Goal: Task Accomplishment & Management: Manage account settings

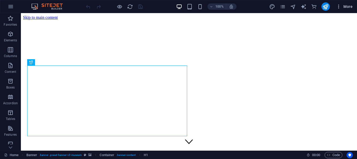
click at [339, 7] on icon "button" at bounding box center [338, 6] width 5 height 5
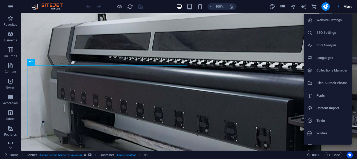
click at [333, 31] on h6 "SEO Settings" at bounding box center [333, 33] width 32 height 6
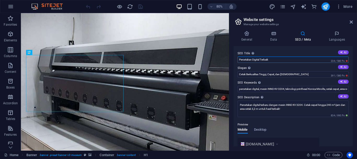
drag, startPoint x: 275, startPoint y: 60, endPoint x: 234, endPoint y: 61, distance: 40.8
click at [234, 61] on div "SEO Title The title of your website - make it something that stands out in sear…" at bounding box center [292, 96] width 119 height 100
type input "Spandukmurahdancepat"
click at [244, 76] on input "Cetak Berkualitas Tinggi, Cepat, dan [DEMOGRAPHIC_DATA]" at bounding box center [293, 74] width 111 height 6
click at [293, 74] on input "Cetak Berkualitas Tinggi, Cepat, dan [DEMOGRAPHIC_DATA]" at bounding box center [293, 74] width 111 height 6
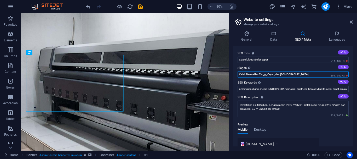
drag, startPoint x: 291, startPoint y: 75, endPoint x: 236, endPoint y: 74, distance: 54.9
click at [236, 74] on div "SEO Title The title of your website - make it something that stands out in sear…" at bounding box center [292, 96] width 119 height 100
click at [244, 73] on input "bisaditunggu 1 jam" at bounding box center [293, 74] width 111 height 6
type input "bisa ditunggu 1 jam"
click at [139, 6] on icon "save" at bounding box center [140, 7] width 6 height 6
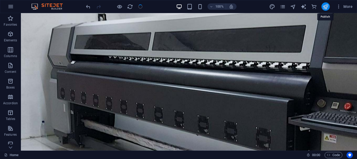
click at [324, 7] on icon "publish" at bounding box center [326, 7] width 6 height 6
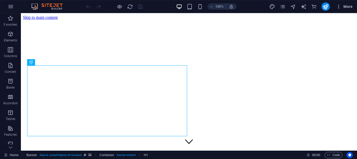
click at [337, 7] on icon "button" at bounding box center [338, 6] width 5 height 5
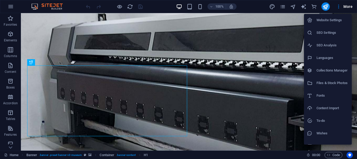
click at [340, 19] on h6 "Website Settings" at bounding box center [333, 20] width 32 height 6
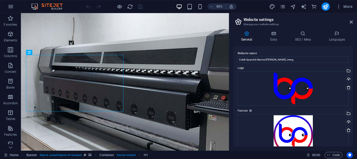
drag, startPoint x: 353, startPoint y: 71, endPoint x: 352, endPoint y: 91, distance: 19.9
click at [352, 91] on div "General Data SEO / Meta Languages Website name Cetak Spanduk Banner Dan Stiker …" at bounding box center [293, 89] width 128 height 124
drag, startPoint x: 307, startPoint y: 73, endPoint x: 279, endPoint y: 71, distance: 27.8
type input "Cetak Spanduk murah bisa ditunggu"
click at [140, 7] on icon "save" at bounding box center [140, 7] width 6 height 6
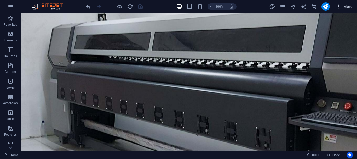
click at [338, 4] on button "More" at bounding box center [344, 6] width 21 height 8
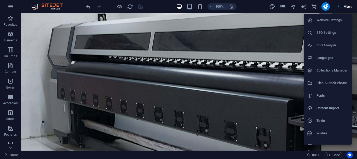
click at [337, 21] on h6 "Website Settings" at bounding box center [333, 20] width 32 height 6
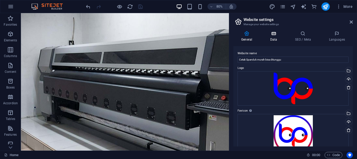
click at [273, 38] on h4 "Data" at bounding box center [274, 36] width 25 height 11
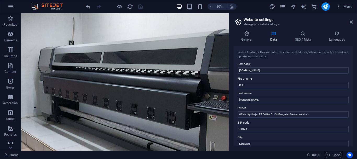
drag, startPoint x: 352, startPoint y: 68, endPoint x: 351, endPoint y: 77, distance: 8.9
click at [351, 77] on div "Contact data for this website. This can be used everywhere on the website and w…" at bounding box center [292, 96] width 119 height 100
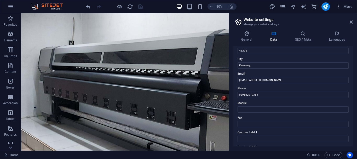
scroll to position [93, 0]
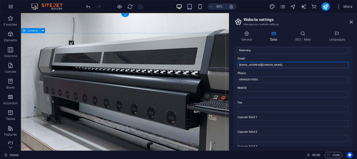
drag, startPoint x: 271, startPoint y: 78, endPoint x: 260, endPoint y: 78, distance: 10.5
type input "Bjone.cikampek@gmail.com"
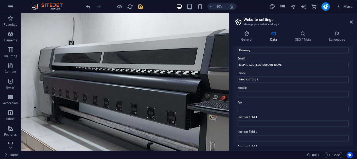
drag, startPoint x: 352, startPoint y: 100, endPoint x: 352, endPoint y: 111, distance: 11.8
click at [352, 111] on div "Contact data for this website. This can be used everywhere on the website and w…" at bounding box center [292, 96] width 119 height 100
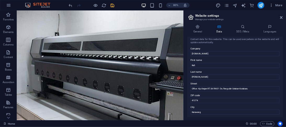
scroll to position [0, 0]
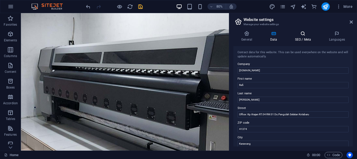
click at [297, 40] on h4 "SEO / Meta" at bounding box center [304, 36] width 34 height 11
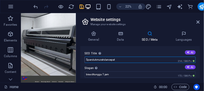
click at [124, 61] on input "Spandukmurahdancepat" at bounding box center [139, 59] width 111 height 6
type input "Spanduk,murah,cepat,bisa,ditunggu"
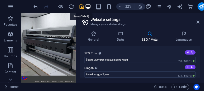
click at [79, 6] on icon "save" at bounding box center [82, 7] width 6 height 6
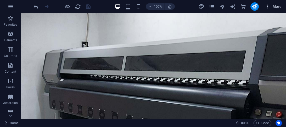
click at [267, 7] on icon "button" at bounding box center [267, 6] width 5 height 5
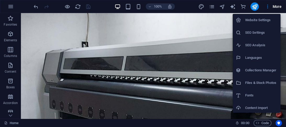
click at [264, 34] on h6 "SEO Settings" at bounding box center [261, 33] width 32 height 6
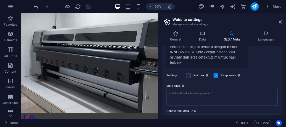
scroll to position [123, 0]
click at [191, 76] on div "Noindex Instruct search engines to exclude this website from search results." at bounding box center [197, 75] width 23 height 6
click at [186, 75] on label at bounding box center [188, 74] width 5 height 5
click at [0, 0] on input "Noindex Instruct search engines to exclude this website from search results." at bounding box center [0, 0] width 0 height 0
drag, startPoint x: 281, startPoint y: 93, endPoint x: 280, endPoint y: 99, distance: 6.6
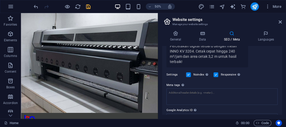
click at [280, 99] on div "SEO Title The title of your website - make it something that stands out in sear…" at bounding box center [221, 80] width 119 height 68
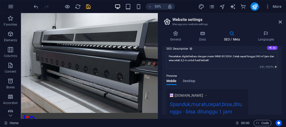
scroll to position [1, 0]
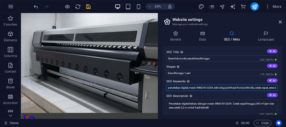
click at [191, 87] on input "percetakan digital, mesin INNO KV 3204, teknologi printhead Konica Minolta, cet…" at bounding box center [221, 88] width 111 height 6
click at [252, 87] on input "percetakan digital, stiker,spanduk,baliho, banner, x banner, Roll Banner, WAlpa…" at bounding box center [221, 88] width 111 height 6
type input "percetakan digital, stiker,spanduk,baliho, banner, x banner, Roll Banner, Wallp…"
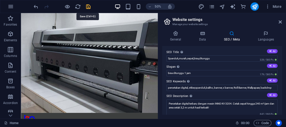
click at [87, 7] on icon "save" at bounding box center [88, 7] width 6 height 6
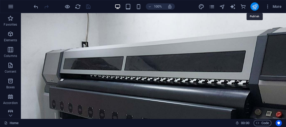
click at [253, 6] on icon "publish" at bounding box center [254, 7] width 6 height 6
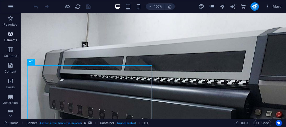
click at [14, 34] on icon "button" at bounding box center [10, 34] width 6 height 6
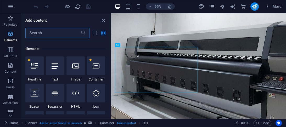
scroll to position [55, 0]
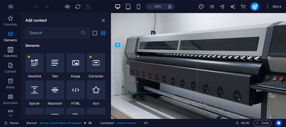
click at [11, 45] on button "Columns" at bounding box center [10, 52] width 21 height 16
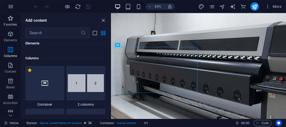
scroll to position [259, 0]
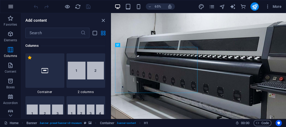
click at [9, 7] on icon "button" at bounding box center [11, 6] width 6 height 6
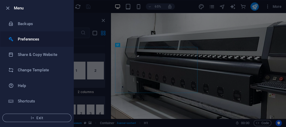
click at [30, 38] on h6 "Preferences" at bounding box center [42, 39] width 48 height 6
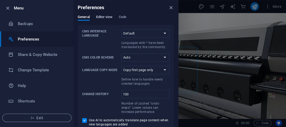
click at [109, 17] on span "Editor view" at bounding box center [104, 17] width 16 height 7
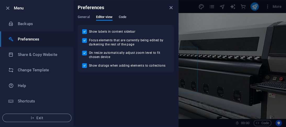
click at [125, 17] on span "Code" at bounding box center [123, 17] width 8 height 7
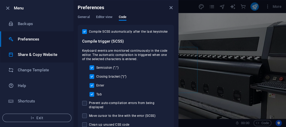
click at [43, 52] on h6 "Share & Copy Website" at bounding box center [42, 54] width 48 height 6
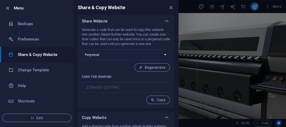
scroll to position [21, 0]
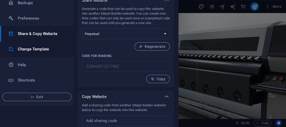
click at [51, 52] on h6 "Change Template" at bounding box center [42, 49] width 48 height 6
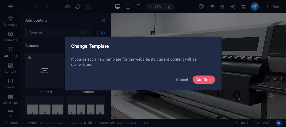
click at [173, 76] on div "Cancel Confirm" at bounding box center [143, 81] width 156 height 18
drag, startPoint x: 180, startPoint y: 79, endPoint x: 68, endPoint y: 99, distance: 114.3
click at [180, 79] on span "Cancel" at bounding box center [182, 80] width 12 height 4
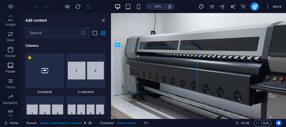
scroll to position [145, 0]
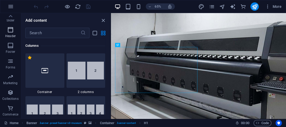
click at [10, 32] on icon "button" at bounding box center [10, 30] width 6 height 6
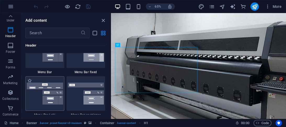
scroll to position [3273, 0]
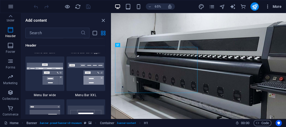
click at [265, 6] on icon "button" at bounding box center [267, 6] width 5 height 5
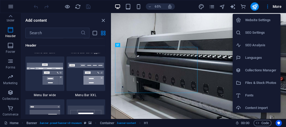
click at [262, 20] on h6 "Website Settings" at bounding box center [261, 20] width 32 height 6
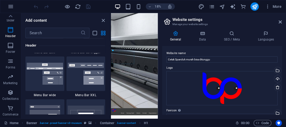
click at [178, 37] on h4 "General" at bounding box center [176, 36] width 29 height 11
drag, startPoint x: 282, startPoint y: 55, endPoint x: 282, endPoint y: 63, distance: 8.1
click at [282, 63] on div "General Data SEO / Meta Languages Website name Cetak Spanduk murah bisa ditungg…" at bounding box center [222, 73] width 128 height 92
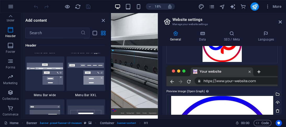
scroll to position [100, 0]
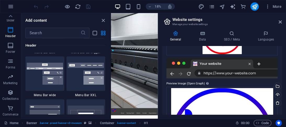
click at [224, 73] on div at bounding box center [221, 68] width 111 height 21
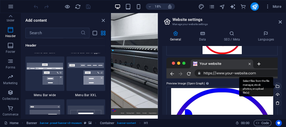
drag, startPoint x: 281, startPoint y: 78, endPoint x: 276, endPoint y: 87, distance: 10.6
click at [281, 88] on div "Website name Cetak Spanduk murah bisa ditunggu Logo Drag files here, click to c…" at bounding box center [221, 80] width 119 height 68
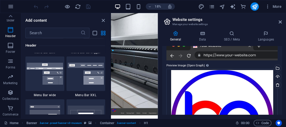
scroll to position [35, 0]
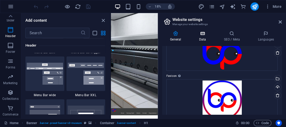
click at [202, 38] on h4 "Data" at bounding box center [203, 36] width 25 height 11
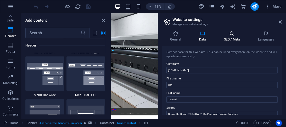
click at [239, 38] on h4 "SEO / Meta" at bounding box center [233, 36] width 34 height 11
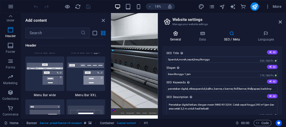
click at [174, 37] on h4 "General" at bounding box center [176, 36] width 29 height 11
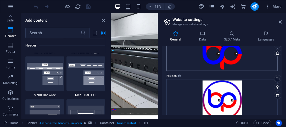
scroll to position [0, 0]
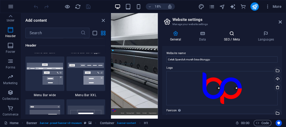
click at [229, 37] on h4 "SEO / Meta" at bounding box center [233, 36] width 34 height 11
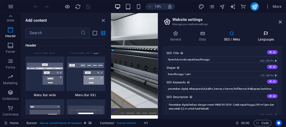
click at [264, 39] on h4 "Languages" at bounding box center [266, 36] width 32 height 11
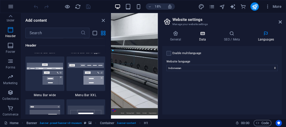
click at [202, 37] on h4 "Data" at bounding box center [203, 36] width 25 height 11
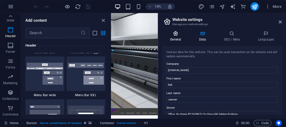
click at [175, 35] on icon at bounding box center [175, 33] width 27 height 5
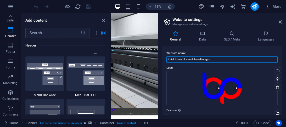
click at [212, 61] on input "Cetak Spanduk murah bisa ditunggu" at bounding box center [221, 59] width 111 height 6
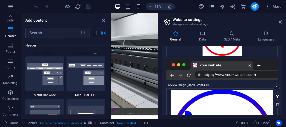
scroll to position [92, 0]
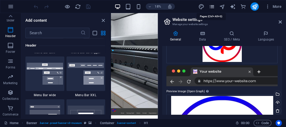
click at [210, 7] on icon "pages" at bounding box center [211, 7] width 6 height 6
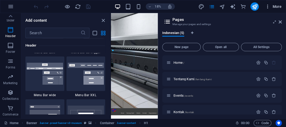
click at [273, 7] on span "More" at bounding box center [273, 6] width 16 height 5
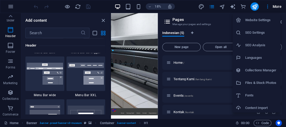
click at [267, 48] on h6 "SEO Analysis" at bounding box center [261, 45] width 32 height 6
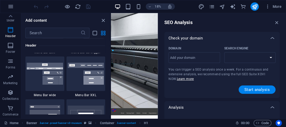
select select "[DOMAIN_NAME]"
click at [275, 22] on icon "button" at bounding box center [277, 23] width 6 height 6
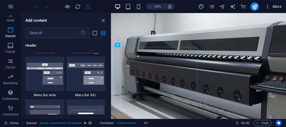
click at [270, 7] on icon "button" at bounding box center [267, 6] width 5 height 5
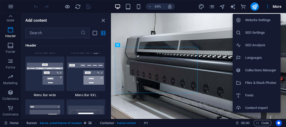
click at [275, 82] on h6 "Files & Stock Photos" at bounding box center [261, 83] width 32 height 6
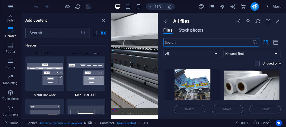
click at [191, 30] on span "Stock photos" at bounding box center [191, 30] width 25 height 6
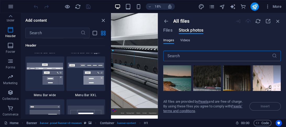
click at [181, 39] on span "Videos" at bounding box center [185, 40] width 10 height 6
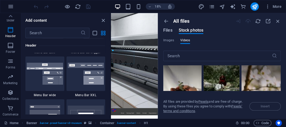
click at [171, 30] on span "Files" at bounding box center [167, 30] width 9 height 6
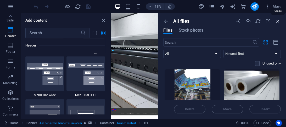
click at [278, 20] on icon "button" at bounding box center [278, 21] width 6 height 6
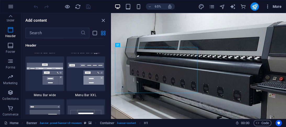
click at [270, 6] on icon "button" at bounding box center [267, 6] width 5 height 5
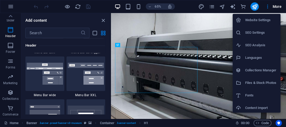
click at [264, 70] on h6 "Collections Manager" at bounding box center [261, 70] width 32 height 6
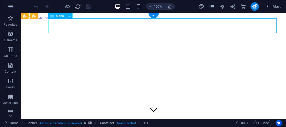
select select
select select "1"
select select
select select "2"
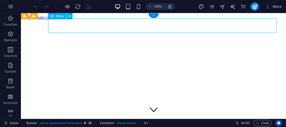
select select
select select "3"
select select
select select "4"
select select
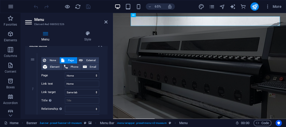
scroll to position [48, 0]
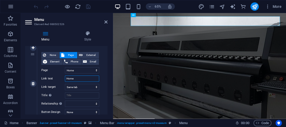
drag, startPoint x: 78, startPoint y: 79, endPoint x: 58, endPoint y: 79, distance: 20.1
click at [58, 79] on div "Link text Home" at bounding box center [70, 79] width 58 height 6
type input "Bra"
select select
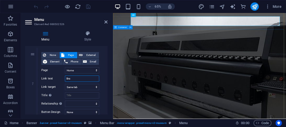
select select
type input "Branda"
select select
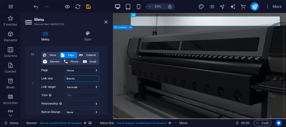
select select
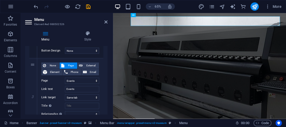
scroll to position [186, 0]
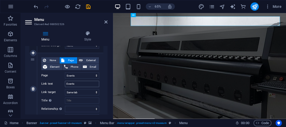
type input "Branda"
drag, startPoint x: 83, startPoint y: 83, endPoint x: 48, endPoint y: 82, distance: 34.8
click at [51, 82] on div "Link text Events" at bounding box center [70, 84] width 58 height 6
type input "Produ"
select select
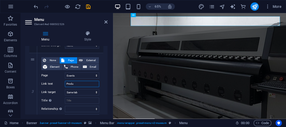
select select
type input "Produk"
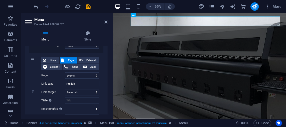
select select
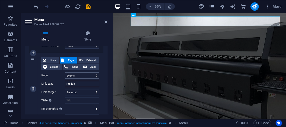
type input "Produk"
click at [77, 77] on select "Home Tentang Kami Events Kontak Perpustakaan" at bounding box center [82, 75] width 34 height 6
click at [87, 4] on icon "save" at bounding box center [88, 7] width 6 height 6
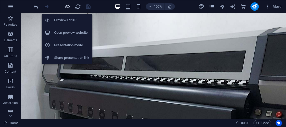
click at [68, 6] on icon "button" at bounding box center [67, 7] width 6 height 6
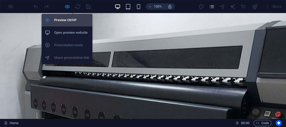
click at [68, 19] on h6 "Preview Ctrl+P" at bounding box center [71, 20] width 35 height 6
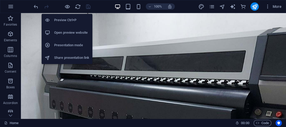
click at [65, 30] on h6 "Open preview website" at bounding box center [71, 33] width 35 height 6
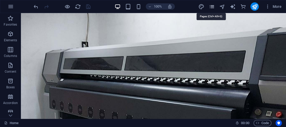
click at [214, 7] on icon "pages" at bounding box center [211, 7] width 6 height 6
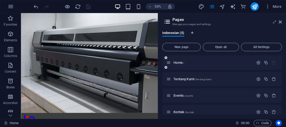
click at [208, 65] on div "Home /" at bounding box center [209, 63] width 87 height 6
click at [258, 62] on icon "button" at bounding box center [258, 62] width 4 height 4
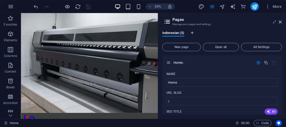
drag, startPoint x: 281, startPoint y: 63, endPoint x: 281, endPoint y: 76, distance: 13.6
click at [281, 76] on div "Indonesian (5) New page Open all All Settings Home / Name Home ​ URL SLUG / ​ S…" at bounding box center [222, 73] width 128 height 92
drag, startPoint x: 281, startPoint y: 61, endPoint x: 281, endPoint y: 82, distance: 20.6
click at [281, 82] on div "Indonesian (5) New page Open all All Settings Home / Name Home ​ URL SLUG / ​ S…" at bounding box center [222, 73] width 128 height 92
click at [173, 64] on div "Home /" at bounding box center [213, 62] width 82 height 3
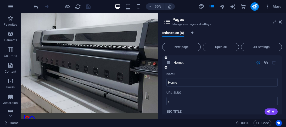
click at [170, 64] on icon at bounding box center [168, 62] width 4 height 4
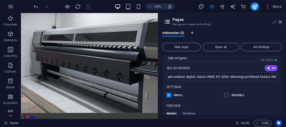
scroll to position [91, 0]
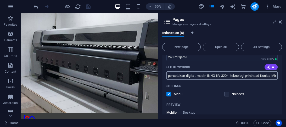
click at [190, 74] on input "percetakan digital, mesin INNO KV 3204, teknologi printhead Konica Minolta, kec…" at bounding box center [221, 75] width 111 height 8
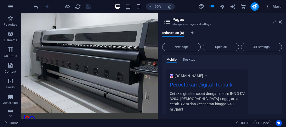
scroll to position [147, 0]
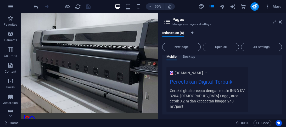
click at [206, 81] on div "Percetakan Digital Terbaik" at bounding box center [207, 83] width 75 height 10
click at [193, 73] on span "[DOMAIN_NAME]" at bounding box center [188, 72] width 28 height 5
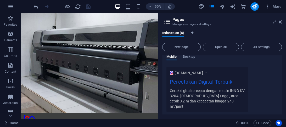
drag, startPoint x: 282, startPoint y: 89, endPoint x: 280, endPoint y: 85, distance: 4.5
click at [280, 85] on div "Indonesian (5) New page Open all All Settings Home / Name Home ​ URL SLUG / ​ S…" at bounding box center [222, 73] width 128 height 92
drag, startPoint x: 280, startPoint y: 86, endPoint x: 281, endPoint y: 77, distance: 9.7
click at [281, 77] on div "Home / Name Home ​ URL SLUG / ​ SEO Title AI Percetakan Digital Terbaik ​ 238 /…" at bounding box center [221, 84] width 119 height 59
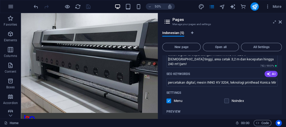
scroll to position [63, 0]
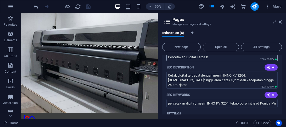
click at [207, 55] on input "Percetakan Digital Terbaik" at bounding box center [221, 57] width 111 height 8
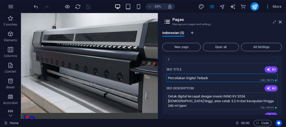
drag, startPoint x: 216, startPoint y: 80, endPoint x: 161, endPoint y: 77, distance: 55.0
click at [161, 77] on div "Indonesian (5) New page Open all All Settings Home / Name Home ​ URL SLUG / ​ S…" at bounding box center [222, 73] width 128 height 92
type input "spanduk murah bisa ditunggu cetak 1 jam selesai"
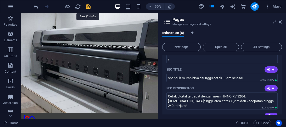
click at [88, 7] on icon "save" at bounding box center [88, 7] width 6 height 6
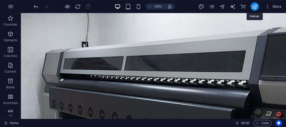
click at [253, 6] on icon "publish" at bounding box center [254, 7] width 6 height 6
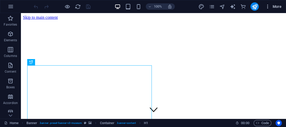
click at [268, 8] on icon "button" at bounding box center [267, 6] width 5 height 5
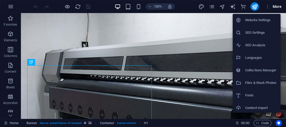
click at [265, 46] on h6 "SEO Analysis" at bounding box center [261, 45] width 32 height 6
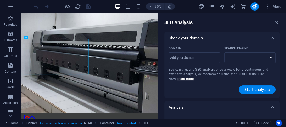
select select "[DOMAIN_NAME]"
click at [267, 8] on icon "button" at bounding box center [267, 6] width 5 height 5
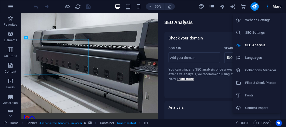
click at [265, 36] on li "SEO Settings" at bounding box center [256, 32] width 48 height 13
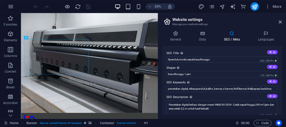
drag, startPoint x: 281, startPoint y: 52, endPoint x: 281, endPoint y: 69, distance: 17.3
click at [281, 69] on div "SEO Title The title of your website - make it something that stands out in sear…" at bounding box center [221, 80] width 119 height 68
click at [178, 32] on icon at bounding box center [175, 33] width 27 height 5
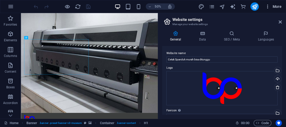
click at [268, 7] on icon "button" at bounding box center [267, 6] width 5 height 5
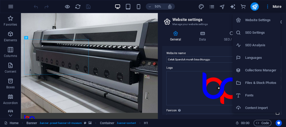
click at [268, 24] on li "Website Settings" at bounding box center [256, 20] width 48 height 13
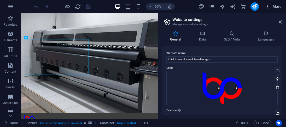
click at [270, 3] on button "More" at bounding box center [273, 6] width 21 height 8
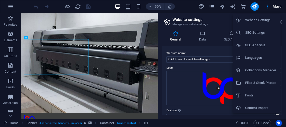
click at [265, 36] on h6 "SEO Settings" at bounding box center [261, 33] width 32 height 6
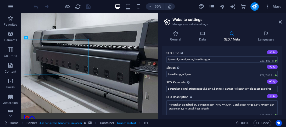
drag, startPoint x: 281, startPoint y: 59, endPoint x: 280, endPoint y: 88, distance: 28.8
click at [280, 88] on div "SEO Title The title of your website - make it something that stands out in sear…" at bounding box center [221, 80] width 119 height 68
click at [203, 34] on icon at bounding box center [202, 33] width 23 height 5
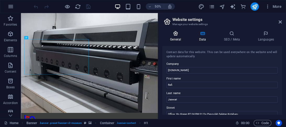
click at [179, 36] on icon at bounding box center [175, 33] width 27 height 5
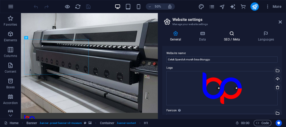
click at [226, 33] on icon at bounding box center [232, 33] width 32 height 5
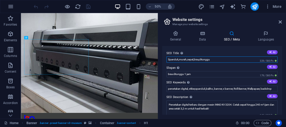
click at [196, 61] on input "Spanduk,murah,cepat,bisa,ditunggu" at bounding box center [221, 59] width 111 height 6
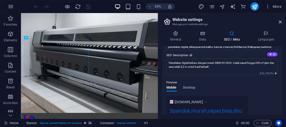
scroll to position [21, 0]
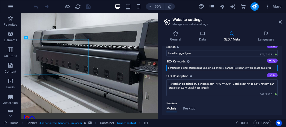
drag, startPoint x: 189, startPoint y: 68, endPoint x: 164, endPoint y: 66, distance: 25.5
click at [164, 66] on div "SEO Title The title of your website - make it something that stands out in sear…" at bounding box center [221, 80] width 119 height 68
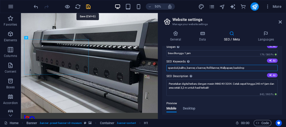
type input "spanduk,baliho, banner, x banner, Roll Banner, Wallpapaer, backdrop"
click at [86, 7] on icon "save" at bounding box center [88, 7] width 6 height 6
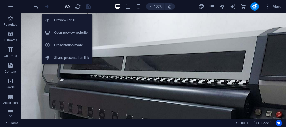
click at [65, 8] on icon "button" at bounding box center [67, 7] width 6 height 6
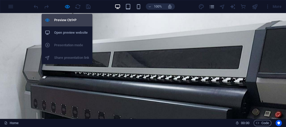
click at [69, 22] on h6 "Preview Ctrl+P" at bounding box center [71, 20] width 35 height 6
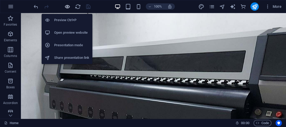
click at [68, 6] on icon "button" at bounding box center [67, 7] width 6 height 6
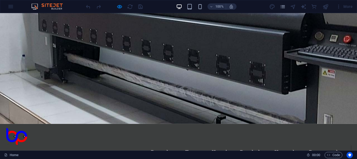
scroll to position [0, 0]
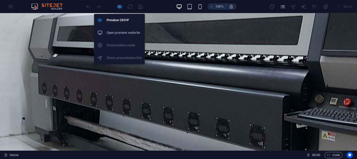
click at [118, 8] on icon "button" at bounding box center [120, 7] width 6 height 6
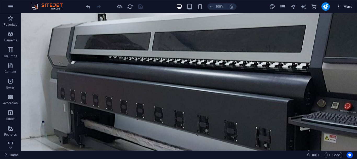
click at [285, 7] on icon "button" at bounding box center [338, 6] width 5 height 5
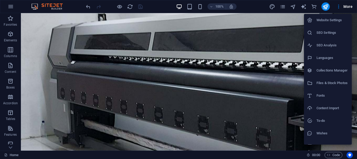
click at [285, 20] on h6 "Website Settings" at bounding box center [333, 20] width 32 height 6
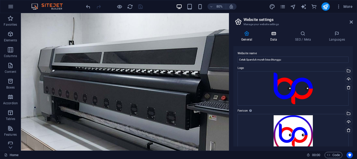
click at [273, 34] on icon at bounding box center [273, 33] width 23 height 5
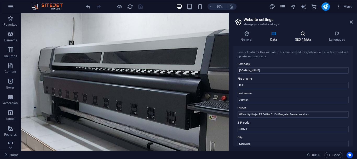
click at [285, 35] on icon at bounding box center [303, 33] width 32 height 5
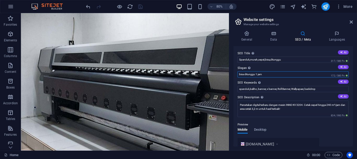
click at [240, 74] on input "bisa ditunggu 1 jam" at bounding box center [293, 74] width 111 height 6
type input "spanduk bisa ditunggu 1 jam"
drag, startPoint x: 352, startPoint y: 82, endPoint x: 352, endPoint y: 98, distance: 16.5
click at [285, 98] on div "SEO Title The title of your website - make it something that stands out in sear…" at bounding box center [292, 96] width 119 height 100
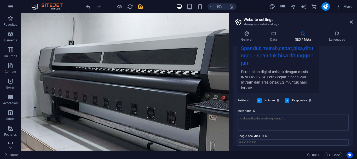
scroll to position [123, 0]
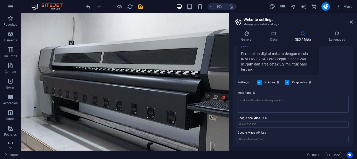
click at [261, 83] on label at bounding box center [259, 82] width 5 height 5
click at [0, 0] on input "Noindex Instruct search engines to exclude this website from search results." at bounding box center [0, 0] width 0 height 0
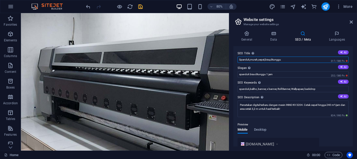
click at [250, 60] on input "Spanduk,murah,cepat,bisa,ditunggu" at bounding box center [293, 59] width 111 height 6
click at [259, 59] on input "Spanduk,murah,cepat,bisa,ditunggu" at bounding box center [293, 59] width 111 height 6
click at [285, 60] on input "Spanduk,murah, cepat,bisa,ditunggu" at bounding box center [293, 59] width 111 height 6
type input "Spanduk,murah, cepat,bisa,ditunggu"
click at [142, 5] on icon "save" at bounding box center [140, 7] width 6 height 6
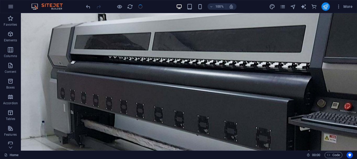
click at [285, 8] on button "publish" at bounding box center [325, 6] width 8 height 8
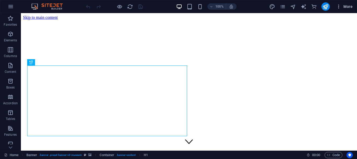
click at [339, 7] on icon "button" at bounding box center [338, 6] width 5 height 5
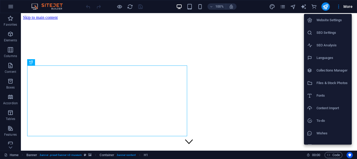
click at [338, 22] on h6 "Website Settings" at bounding box center [333, 20] width 32 height 6
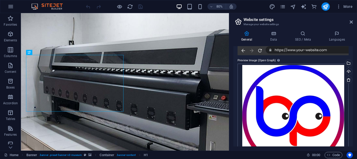
scroll to position [71, 0]
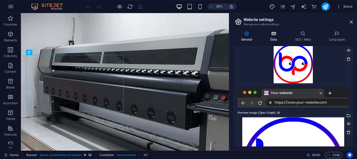
click at [278, 33] on icon at bounding box center [273, 33] width 23 height 5
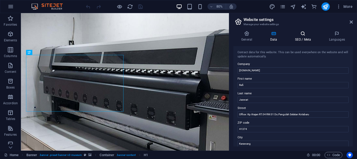
click at [302, 41] on h4 "SEO / Meta" at bounding box center [304, 36] width 34 height 11
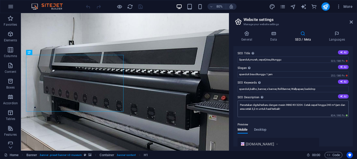
scroll to position [52, 0]
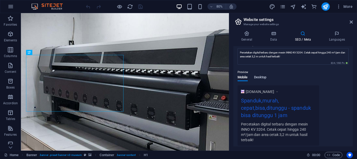
click at [264, 77] on span "Desktop" at bounding box center [260, 77] width 13 height 7
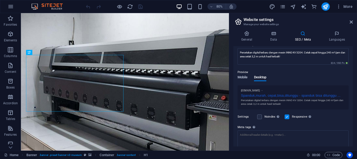
click at [243, 77] on span "Mobile" at bounding box center [243, 77] width 10 height 7
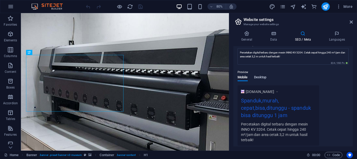
click at [261, 79] on span "Desktop" at bounding box center [260, 77] width 13 height 7
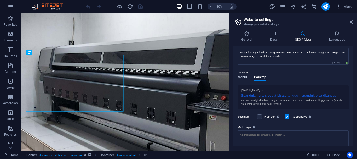
click at [240, 77] on span "Mobile" at bounding box center [243, 77] width 10 height 7
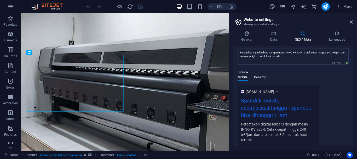
click at [260, 77] on span "Desktop" at bounding box center [260, 77] width 13 height 7
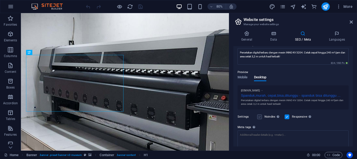
click at [259, 116] on label at bounding box center [259, 116] width 5 height 5
click at [0, 0] on input "Noindex Instruct search engines to exclude this website from search results." at bounding box center [0, 0] width 0 height 0
click at [289, 117] on label at bounding box center [287, 116] width 5 height 5
click at [0, 0] on input "Responsive Determine whether the website should be responsive based on screen r…" at bounding box center [0, 0] width 0 height 0
click at [286, 117] on label at bounding box center [287, 116] width 5 height 5
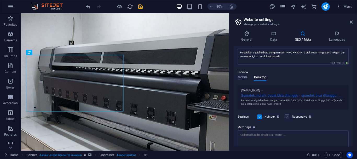
click at [0, 0] on input "Responsive Determine whether the website should be responsive based on screen r…" at bounding box center [0, 0] width 0 height 0
click at [260, 117] on label at bounding box center [259, 116] width 5 height 5
click at [0, 0] on input "Noindex Instruct search engines to exclude this website from search results." at bounding box center [0, 0] width 0 height 0
click at [261, 118] on label at bounding box center [259, 116] width 5 height 5
click at [0, 0] on input "Noindex Instruct search engines to exclude this website from search results." at bounding box center [0, 0] width 0 height 0
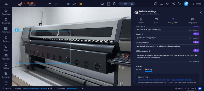
scroll to position [0, 0]
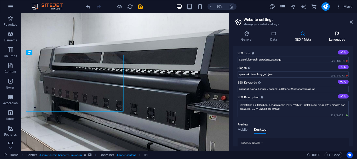
click at [332, 39] on h4 "Languages" at bounding box center [337, 36] width 32 height 11
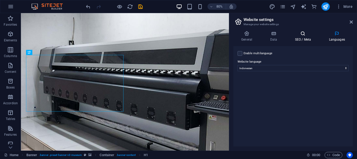
click at [308, 38] on h4 "SEO / Meta" at bounding box center [304, 36] width 34 height 11
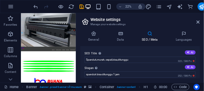
scroll to position [44, 0]
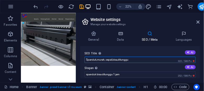
click at [97, 59] on input "Spanduk,murah, cepat,bisa,ditunggu" at bounding box center [139, 59] width 111 height 6
click at [114, 59] on input "Spanduk, murah, cepat,bisa,ditunggu" at bounding box center [139, 59] width 111 height 6
click at [119, 60] on input "Spanduk, murah, cepat, bisa,ditunggu" at bounding box center [139, 59] width 111 height 6
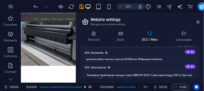
scroll to position [45, 0]
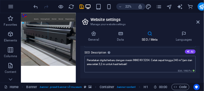
type input "Spanduk, murah, cepat, bisa ditunggu"
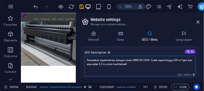
drag, startPoint x: 102, startPoint y: 60, endPoint x: 153, endPoint y: 63, distance: 51.6
click at [153, 63] on textarea "Percetakan digital terbaru dengan mesin INNO KV 3204. Cetak cepat hingga 240 m²…" at bounding box center [139, 66] width 111 height 20
type textarea "Percetakan outdoor murah harganya bisa ditunggu cepat dalam 1 jam beres bisa fi…"
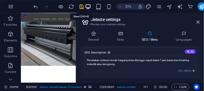
click at [83, 7] on icon "save" at bounding box center [82, 7] width 6 height 6
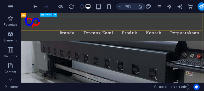
click at [87, 34] on nav "Branda Tentang Kami Produk Kontak Perpustakaan" at bounding box center [151, 41] width 249 height 15
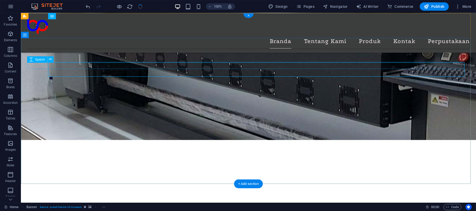
scroll to position [0, 0]
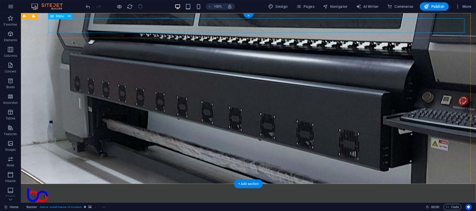
click at [315, 158] on nav "Branda Tentang Kami Produk Kontak Perpustakaan" at bounding box center [248, 212] width 443 height 15
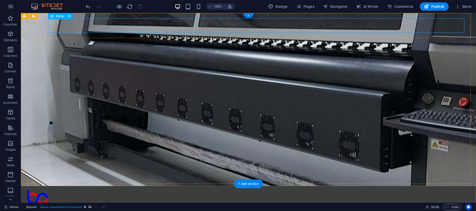
select select
select select "1"
select select
select select "2"
select select
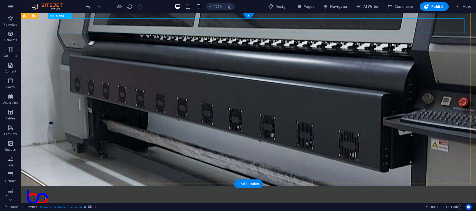
select select "3"
select select
select select "4"
select select
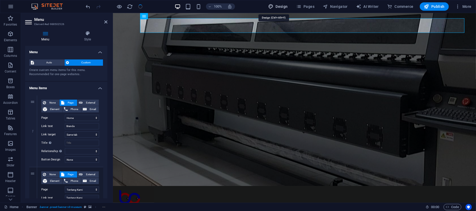
click at [278, 7] on span "Design" at bounding box center [278, 6] width 20 height 5
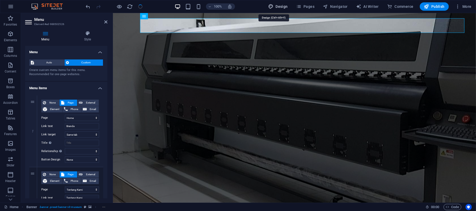
select select "px"
select select "300"
select select "px"
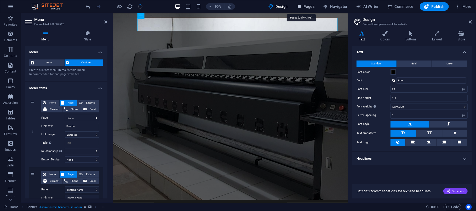
click at [298, 5] on span "Pages" at bounding box center [305, 6] width 18 height 5
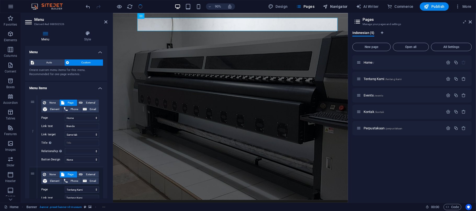
click at [335, 8] on span "Navigator" at bounding box center [335, 6] width 25 height 5
click at [357, 7] on span "AI Writer" at bounding box center [367, 6] width 23 height 5
select select "English"
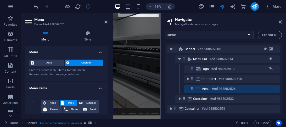
scroll to position [33, 0]
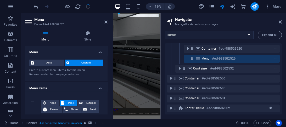
select select "1"
select select "2"
select select "3"
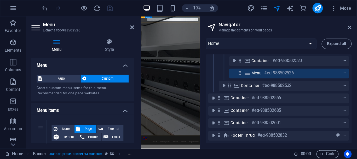
scroll to position [0, 0]
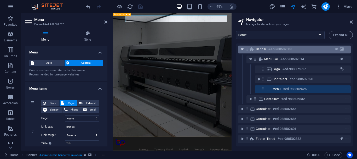
click at [241, 47] on icon "toggle-expand" at bounding box center [242, 49] width 5 height 5
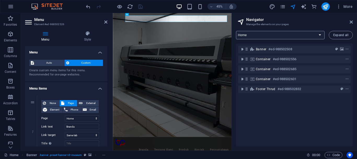
click at [295, 38] on select "Home Tentang Kami Events Kontak Perpustakaan" at bounding box center [280, 35] width 89 height 8
click at [293, 37] on select "Home Tentang Kami Events Kontak Perpustakaan" at bounding box center [280, 35] width 89 height 8
click at [290, 34] on select "Home Tentang Kami Events Kontak Perpustakaan" at bounding box center [280, 35] width 89 height 8
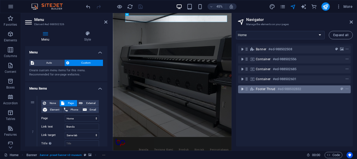
click at [240, 89] on icon "toggle-expand" at bounding box center [242, 88] width 5 height 5
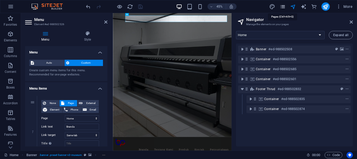
click at [284, 6] on icon "pages" at bounding box center [283, 7] width 6 height 6
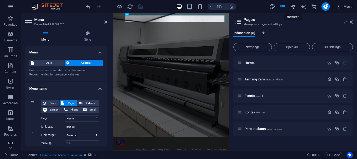
click at [295, 6] on icon "navigator" at bounding box center [293, 7] width 6 height 6
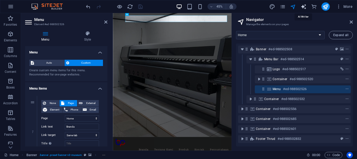
click at [304, 8] on icon "text_generator" at bounding box center [304, 7] width 6 height 6
select select "English"
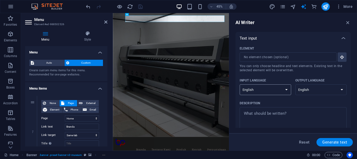
click at [287, 89] on select "Albanian Arabic Armenian Awadhi Azerbaijani Bashkir Basque Belarusian Bengali B…" at bounding box center [265, 89] width 51 height 11
select select "Indonesian"
click at [240, 84] on select "Albanian Arabic Armenian Awadhi Azerbaijani Bashkir Basque Belarusian Bengali B…" at bounding box center [265, 89] width 51 height 11
click at [340, 90] on select "Albanian Arabic Armenian Awadhi Azerbaijani Bashkir Basque Belarusian Bengali B…" at bounding box center [320, 89] width 51 height 11
select select "Indonesian"
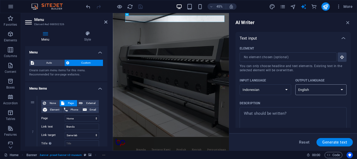
click at [295, 84] on select "Albanian Arabic Armenian Awadhi Azerbaijani Bashkir Basque Belarusian Bengali B…" at bounding box center [320, 89] width 51 height 11
click at [347, 24] on icon "button" at bounding box center [348, 23] width 6 height 6
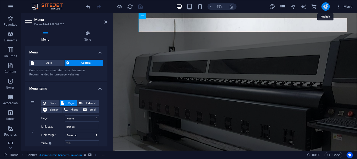
click at [326, 5] on icon "publish" at bounding box center [326, 7] width 6 height 6
